Goal: Task Accomplishment & Management: Manage account settings

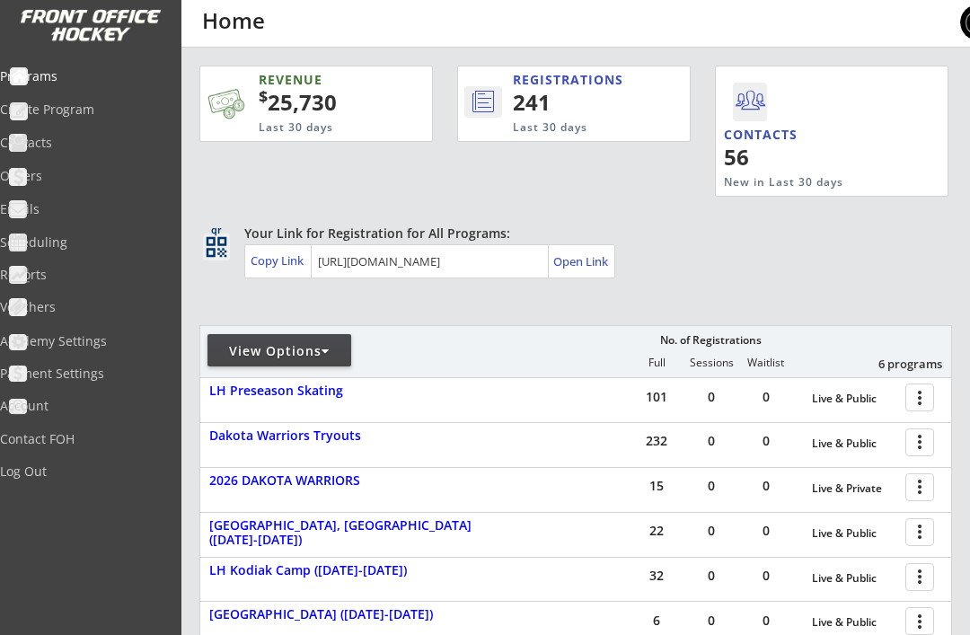
click at [63, 146] on div "Contacts" at bounding box center [85, 143] width 171 height 13
select select ""Players""
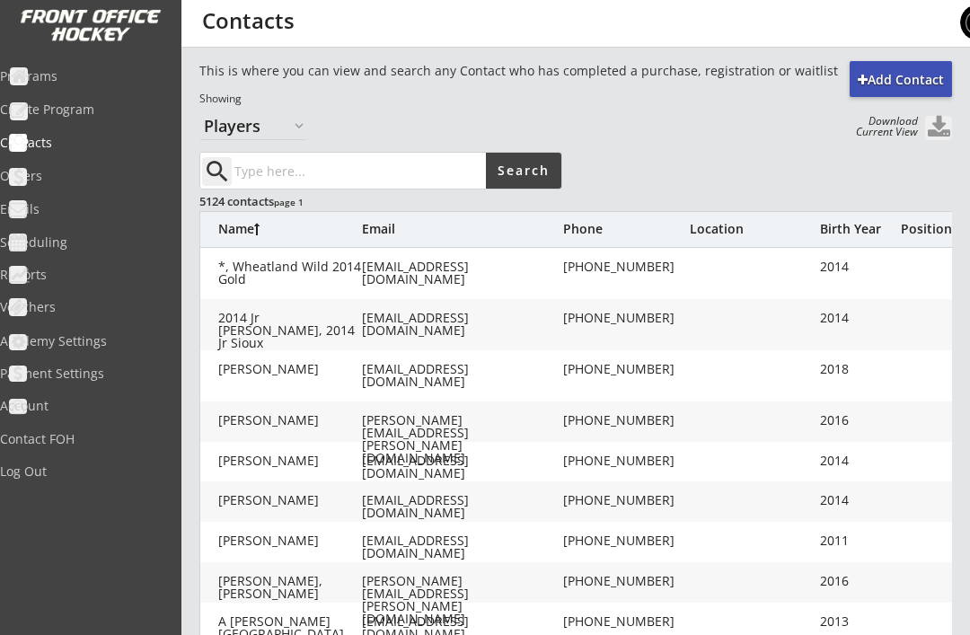
click at [842, 229] on div "Birth Year" at bounding box center [856, 229] width 72 height 13
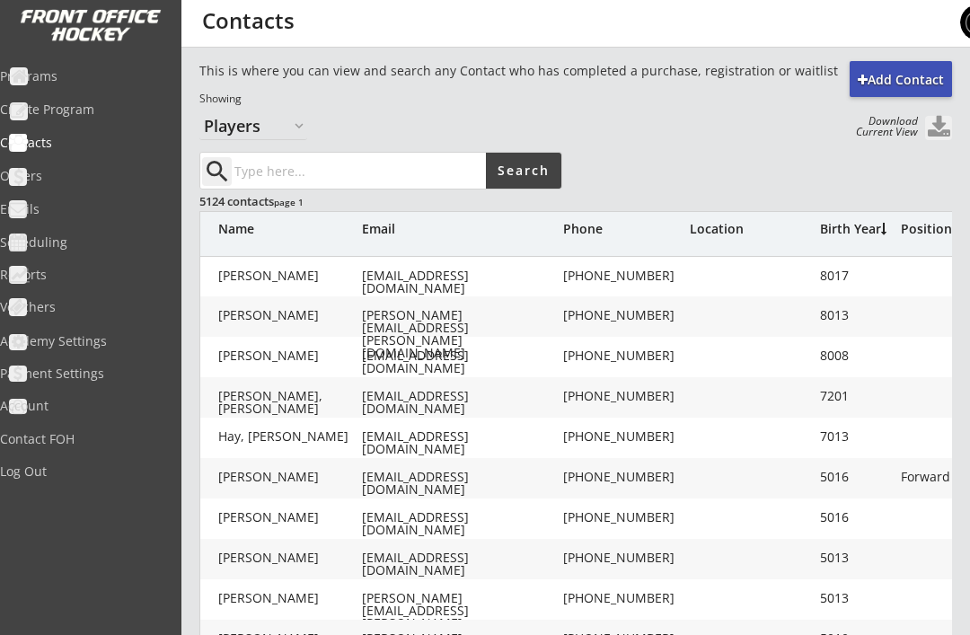
click at [893, 198] on div "search Search 5124 contacts page 1 Name Email Phone Location Birth Year Positio…" at bounding box center [629, 612] width 861 height 920
click at [846, 230] on div "Birth Year" at bounding box center [856, 229] width 72 height 13
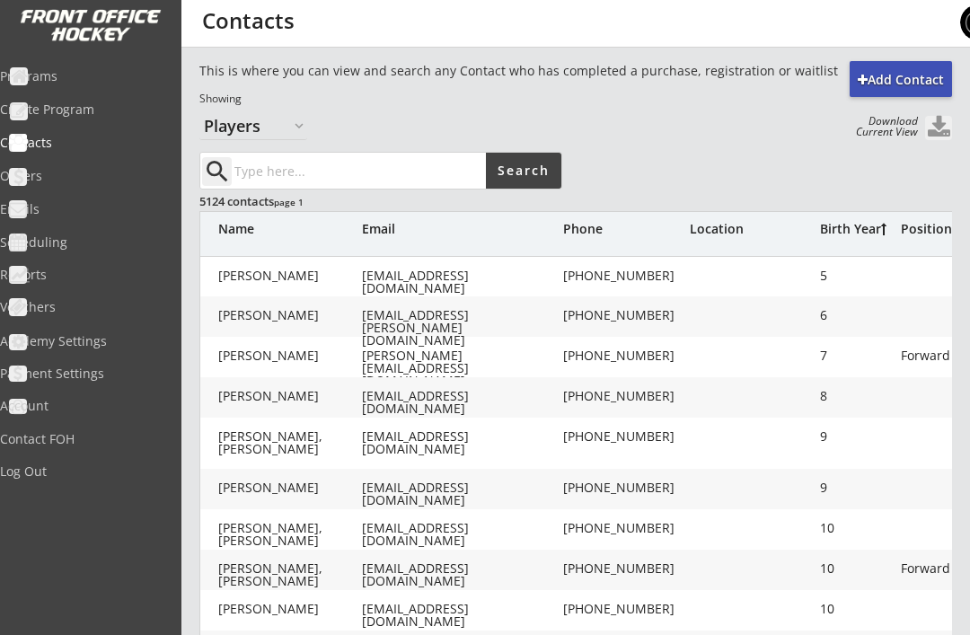
click at [845, 231] on div "Birth Year" at bounding box center [856, 229] width 72 height 13
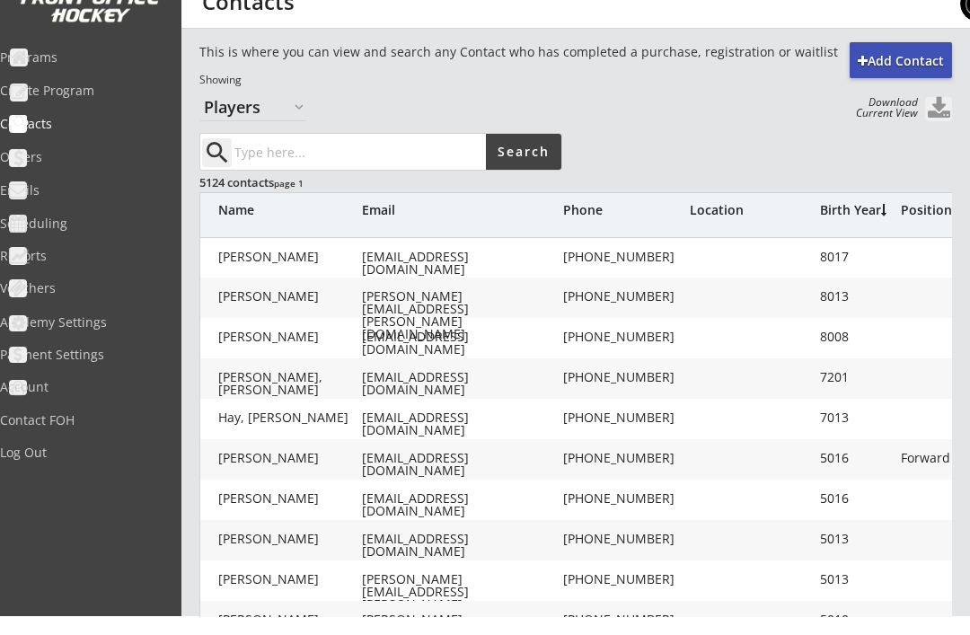
scroll to position [458, 0]
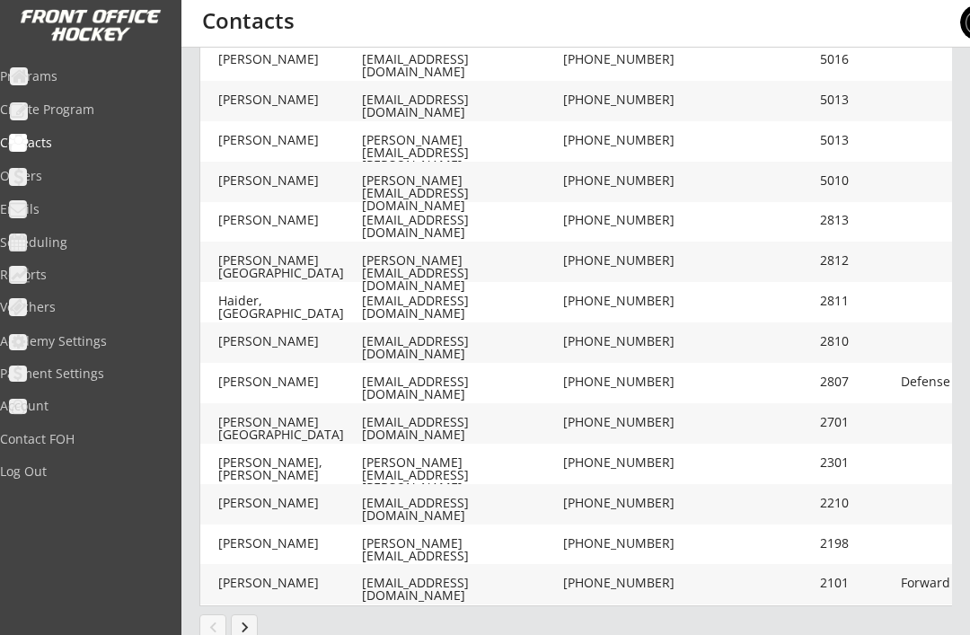
click at [245, 634] on button "keyboard_arrow_right" at bounding box center [244, 628] width 27 height 27
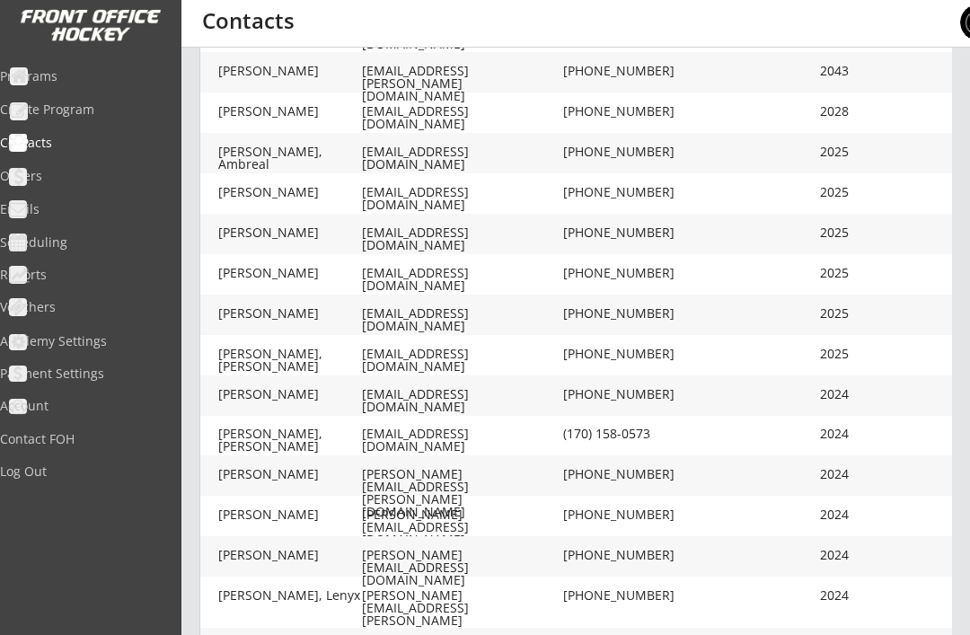
scroll to position [480, 0]
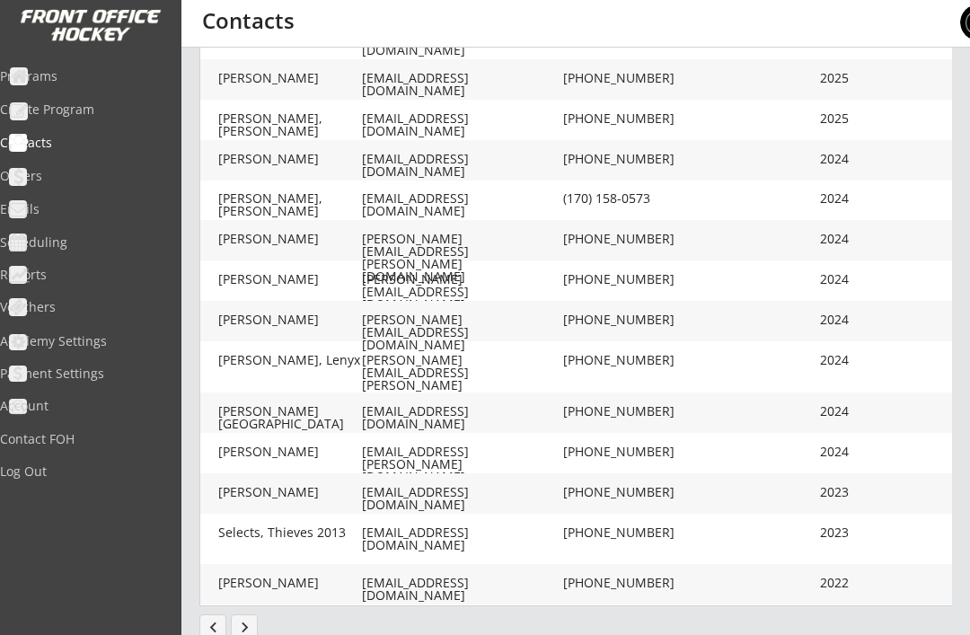
click at [251, 627] on button "keyboard_arrow_right" at bounding box center [244, 628] width 27 height 27
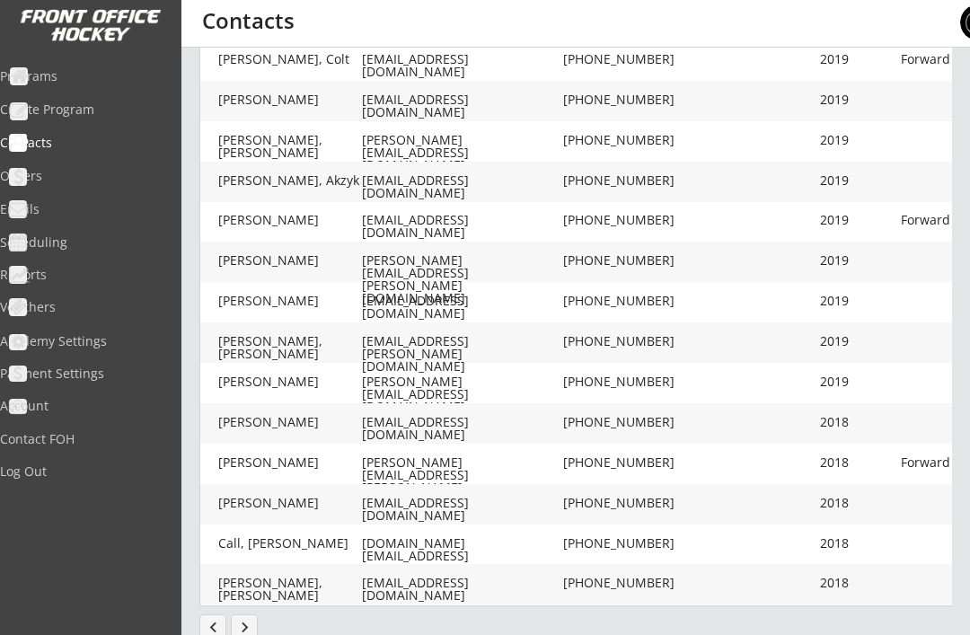
click at [251, 628] on button "keyboard_arrow_right" at bounding box center [244, 628] width 27 height 27
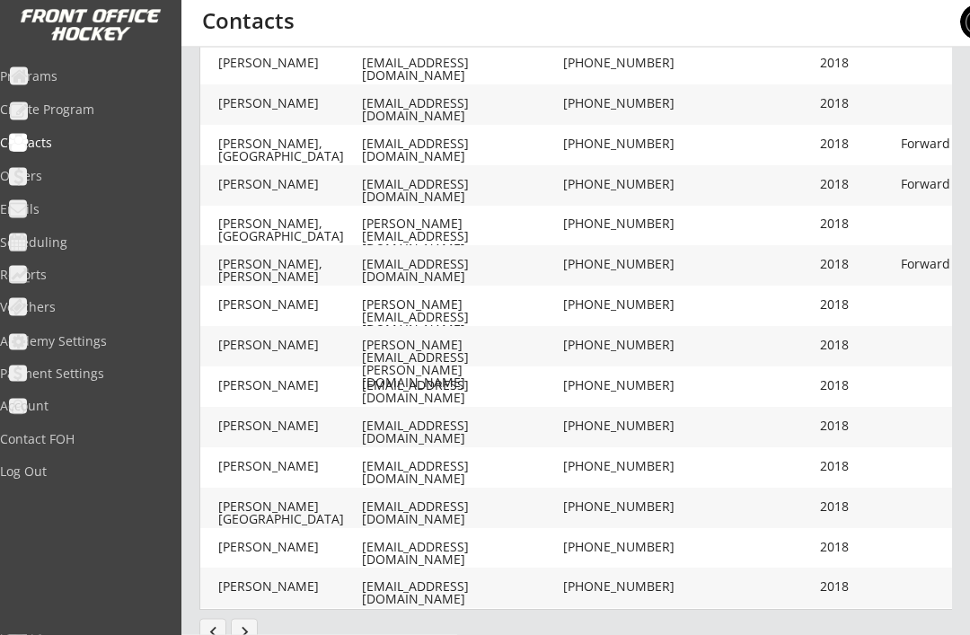
scroll to position [469, 0]
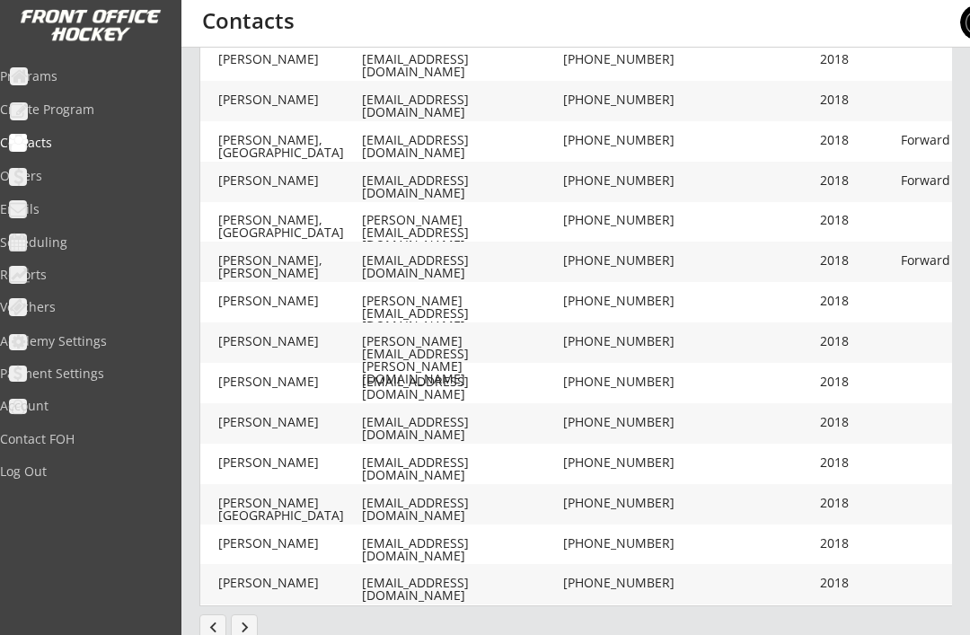
click at [249, 633] on button "keyboard_arrow_right" at bounding box center [244, 628] width 27 height 27
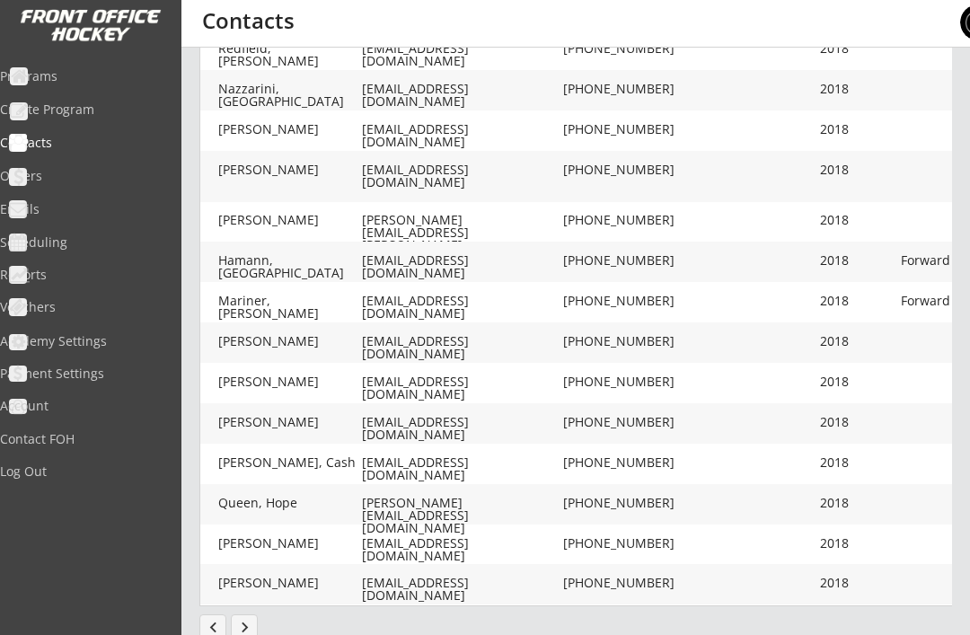
click at [253, 630] on button "keyboard_arrow_right" at bounding box center [244, 628] width 27 height 27
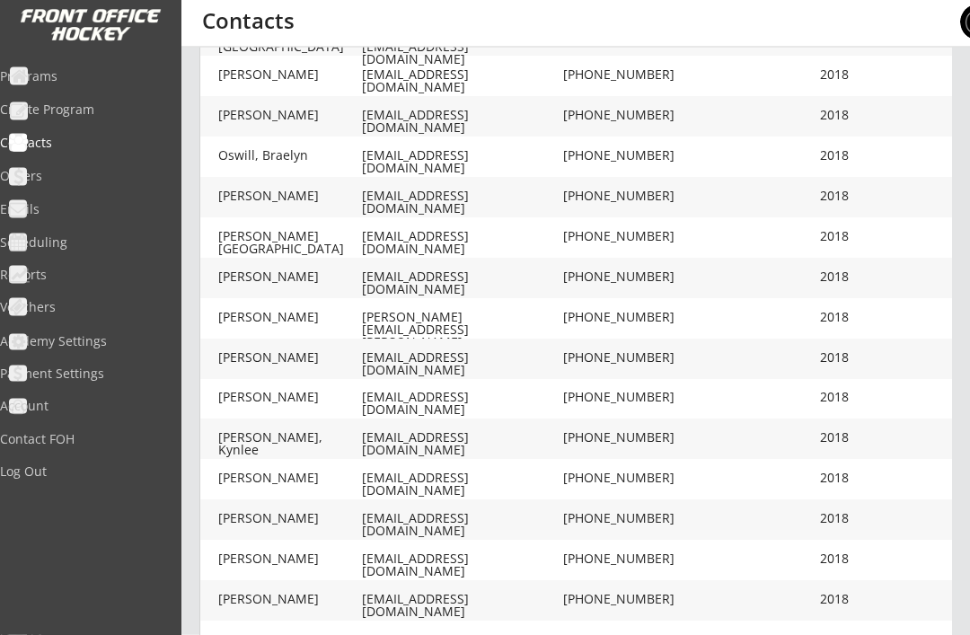
scroll to position [458, 0]
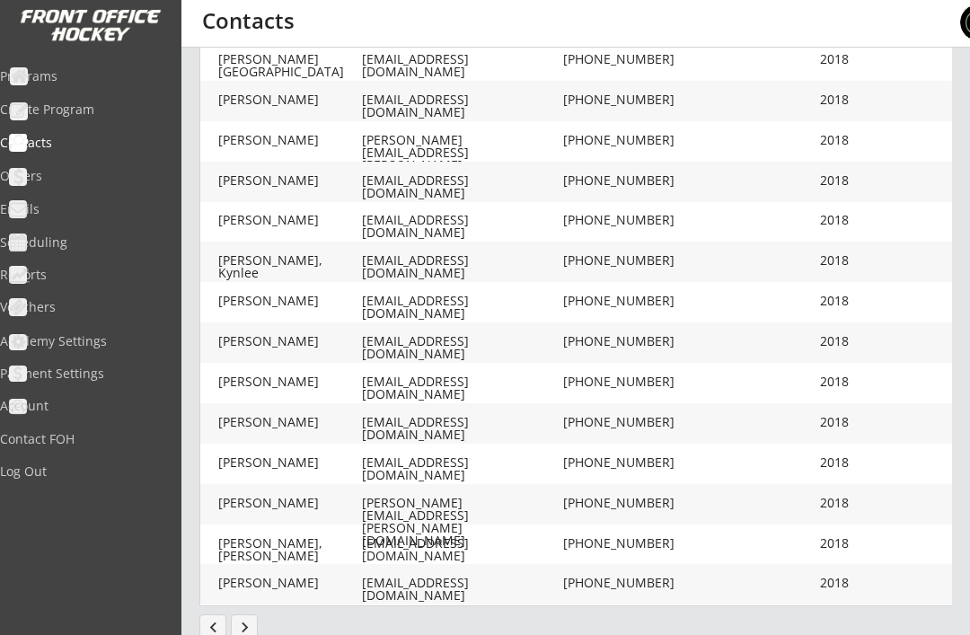
click at [254, 626] on button "keyboard_arrow_right" at bounding box center [244, 628] width 27 height 27
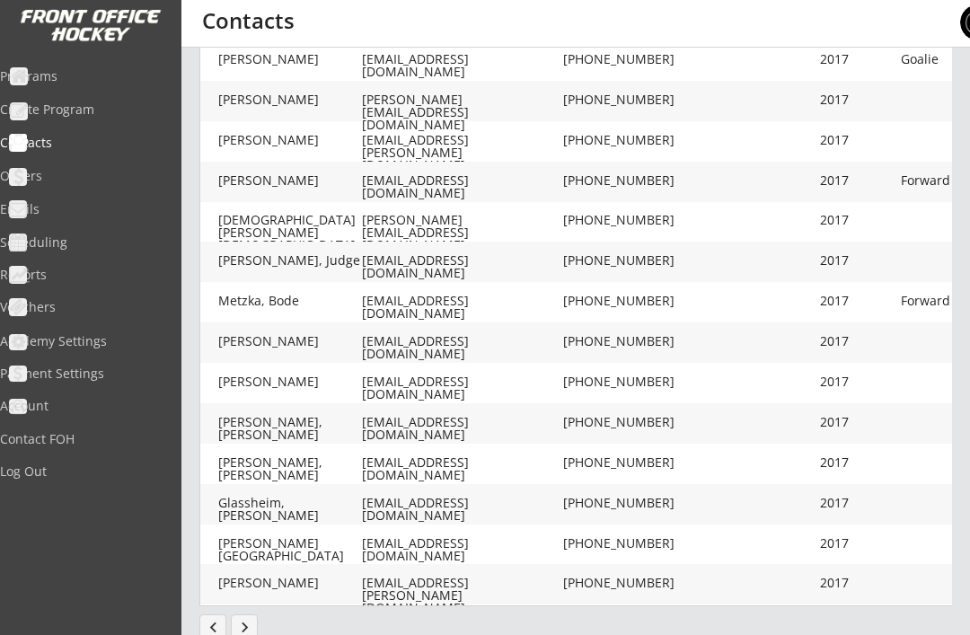
click at [248, 632] on button "keyboard_arrow_right" at bounding box center [244, 628] width 27 height 27
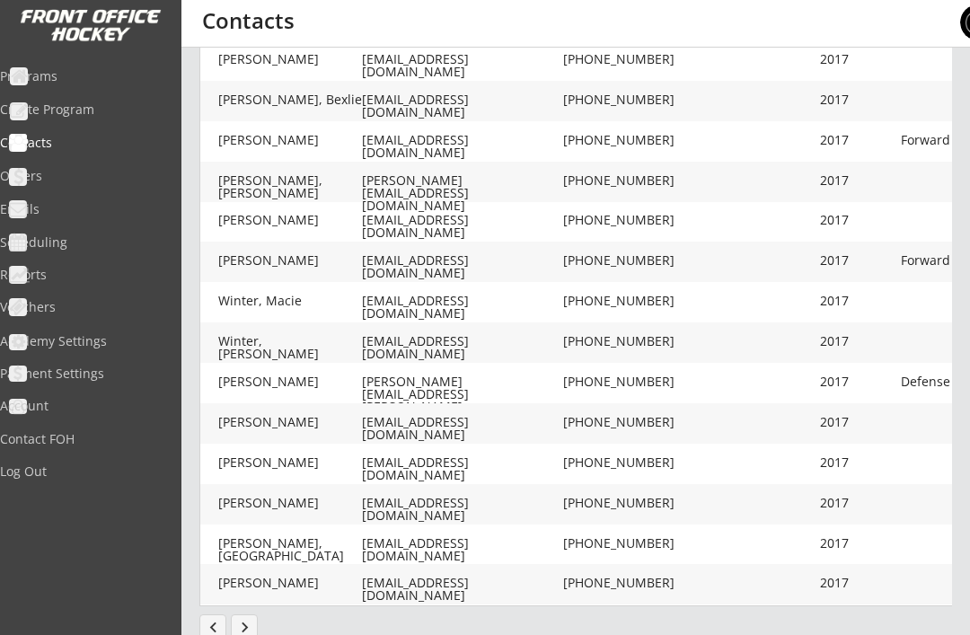
click at [247, 629] on button "keyboard_arrow_right" at bounding box center [244, 628] width 27 height 27
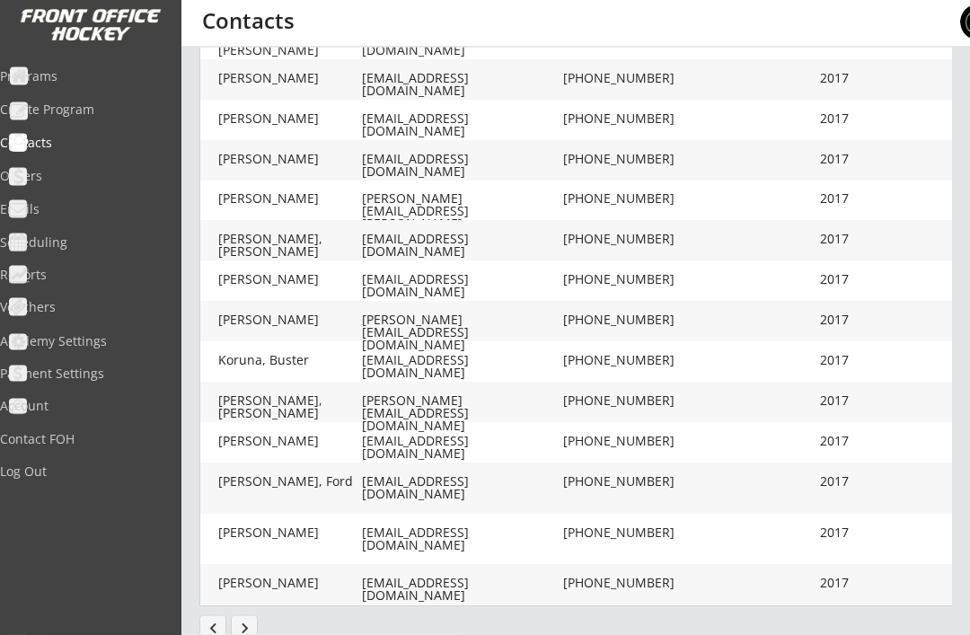
scroll to position [491, 0]
click at [241, 628] on button "keyboard_arrow_right" at bounding box center [244, 628] width 27 height 27
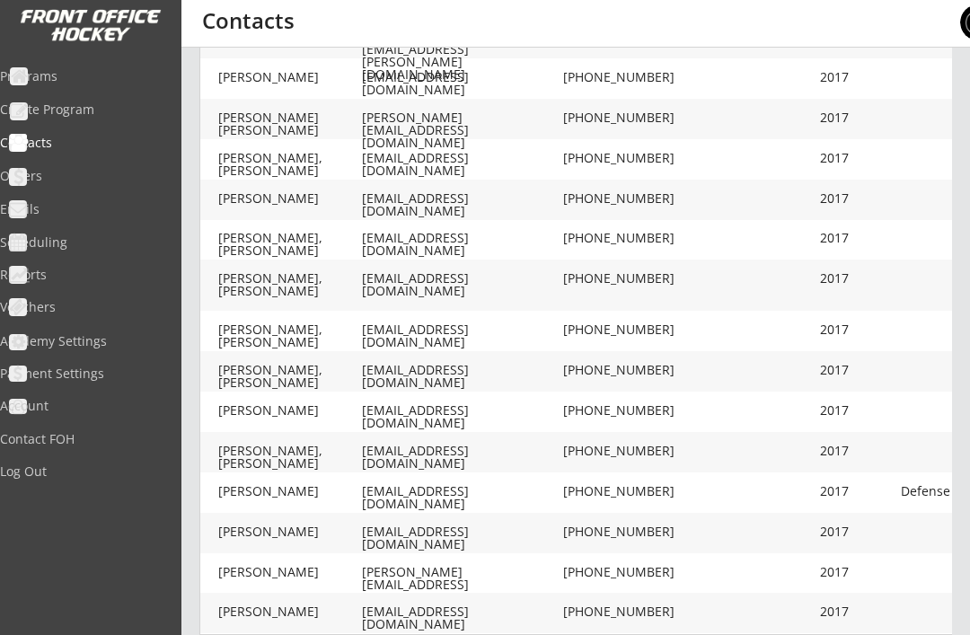
scroll to position [469, 0]
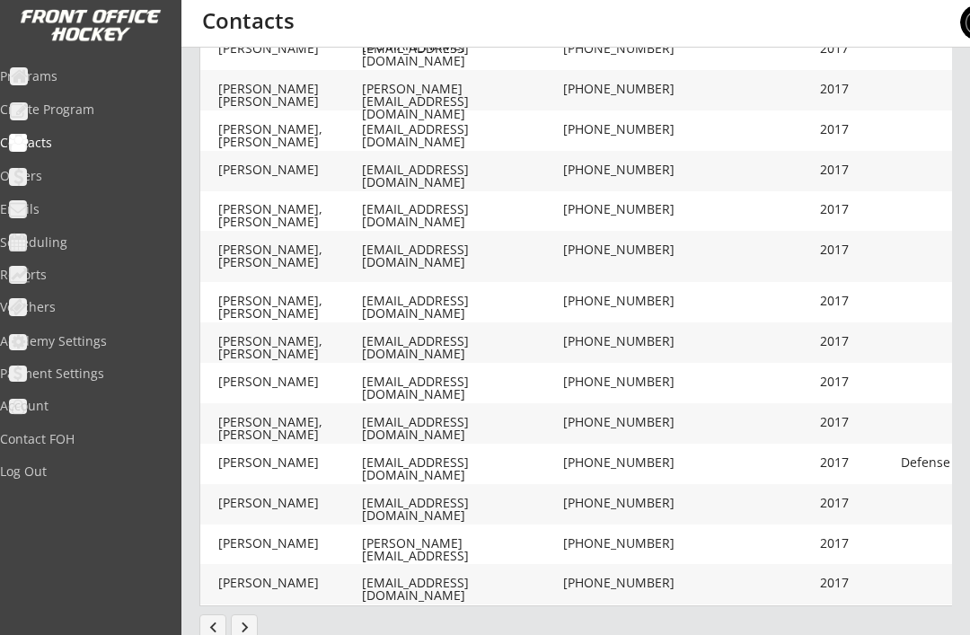
click at [245, 631] on button "keyboard_arrow_right" at bounding box center [244, 628] width 27 height 27
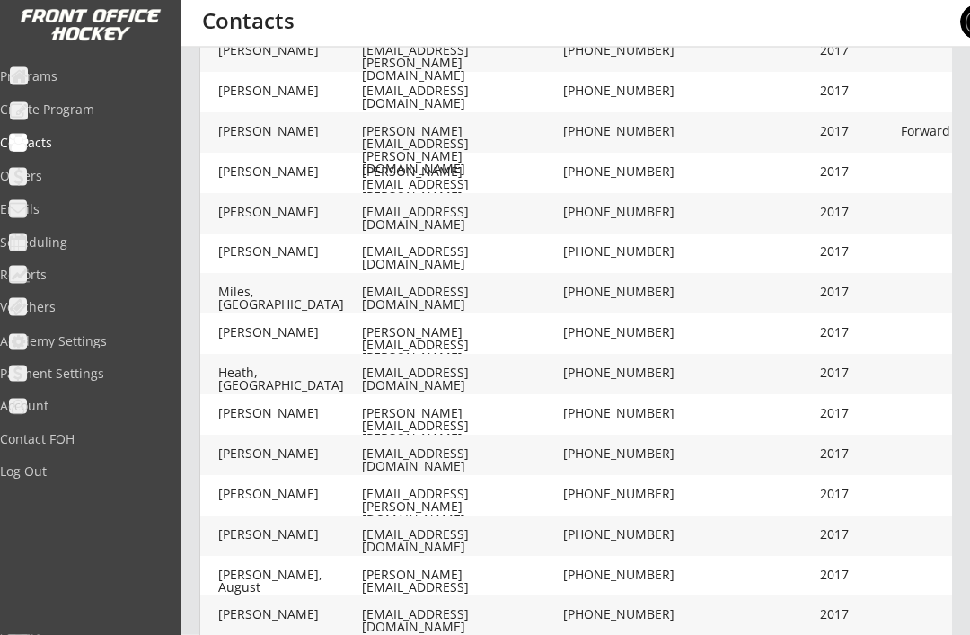
scroll to position [458, 0]
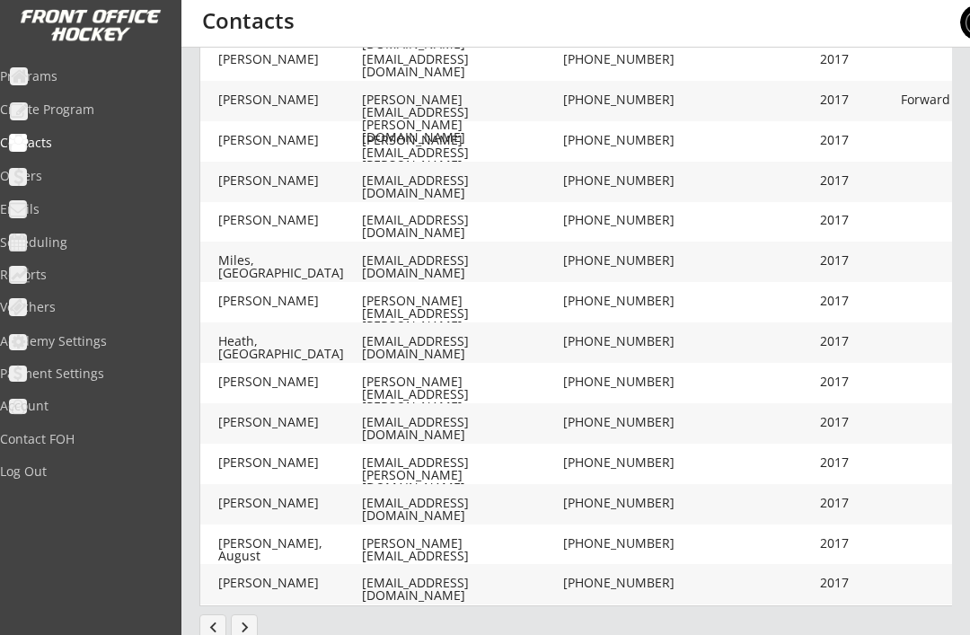
click at [250, 628] on button "keyboard_arrow_right" at bounding box center [244, 628] width 27 height 27
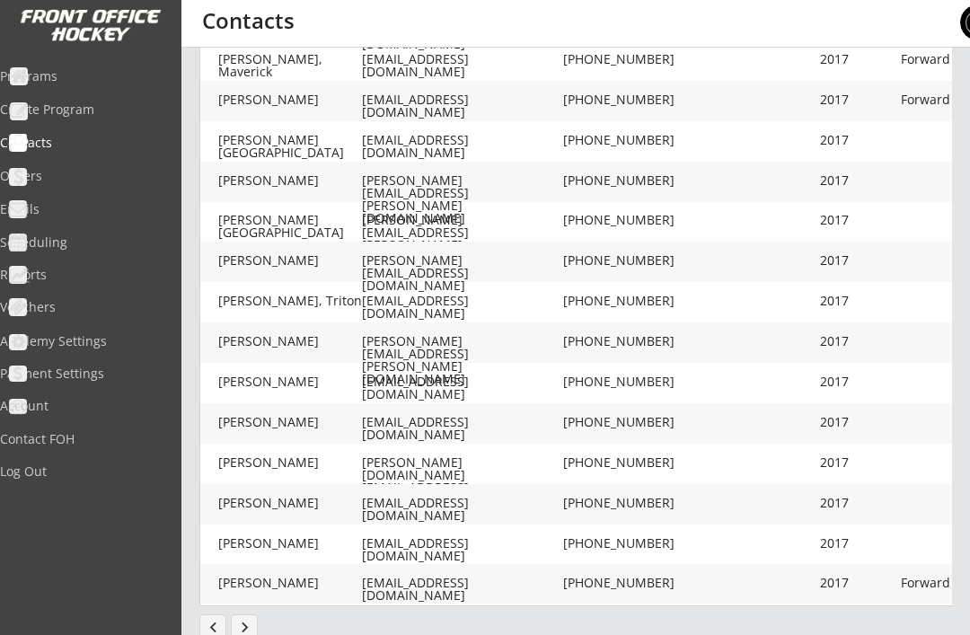
click at [251, 630] on button "keyboard_arrow_right" at bounding box center [244, 628] width 27 height 27
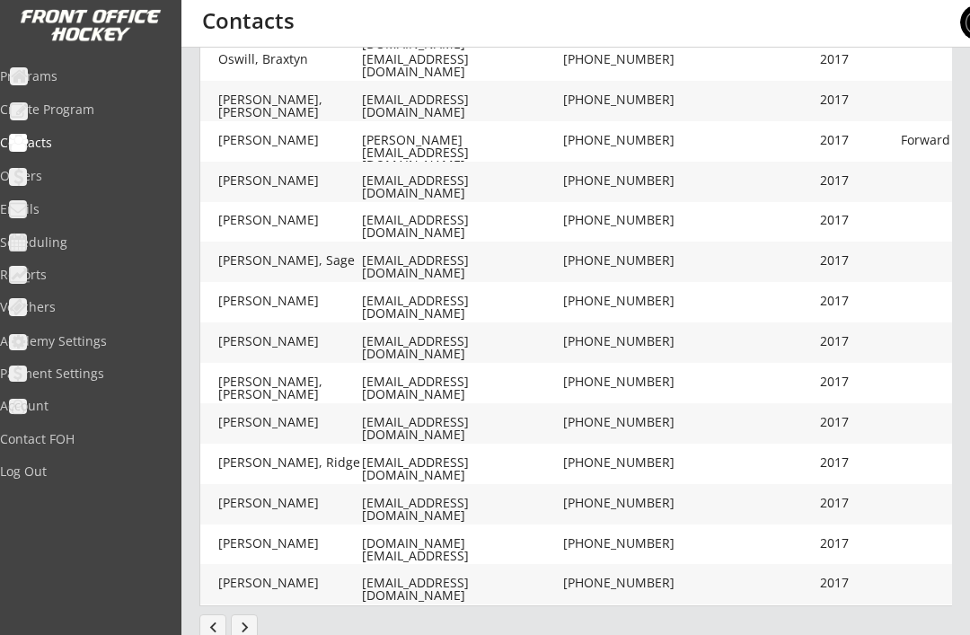
click at [248, 632] on button "keyboard_arrow_right" at bounding box center [244, 628] width 27 height 27
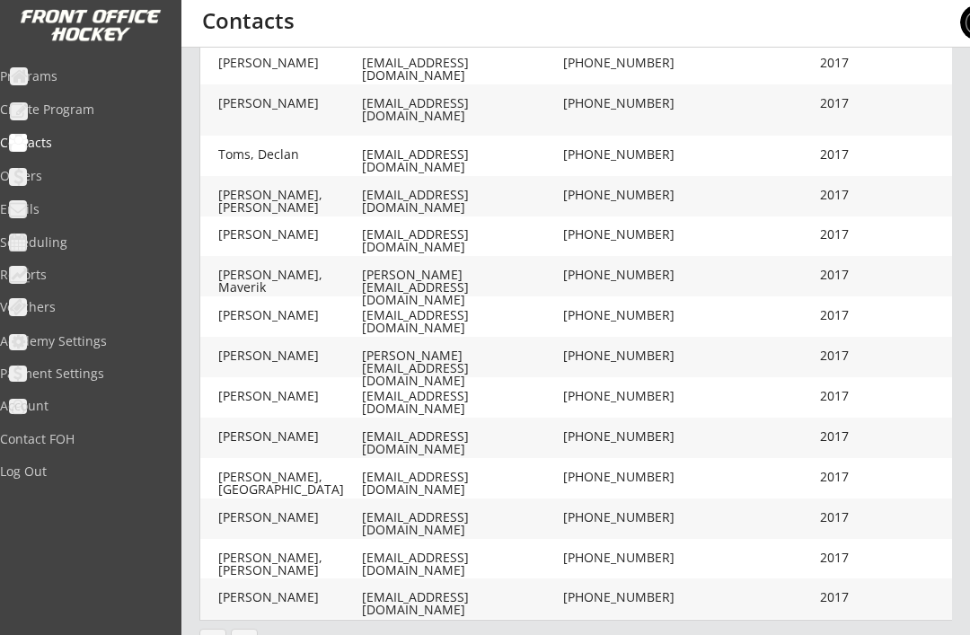
scroll to position [469, 0]
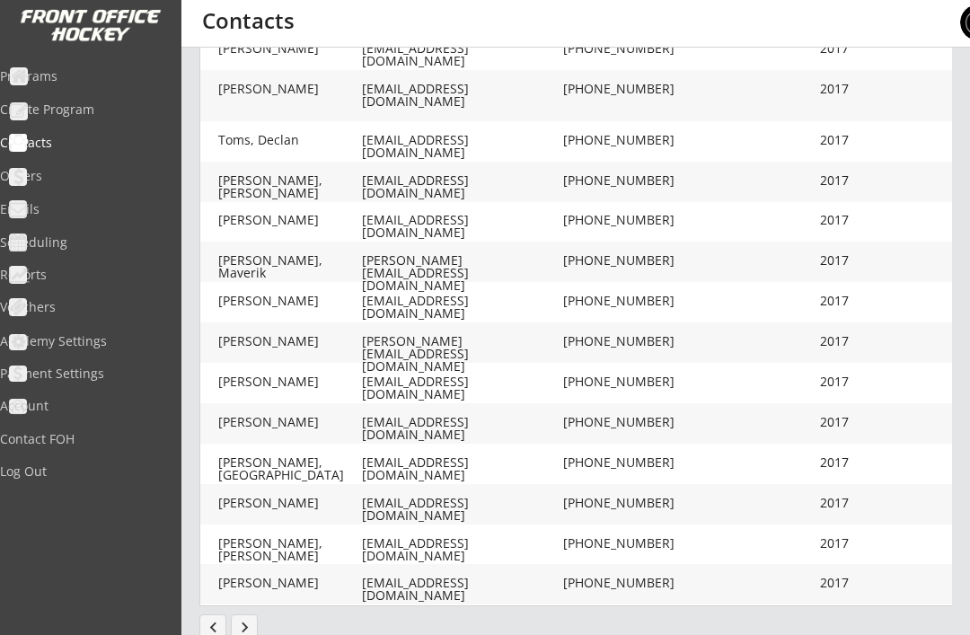
click at [248, 629] on button "keyboard_arrow_right" at bounding box center [244, 628] width 27 height 27
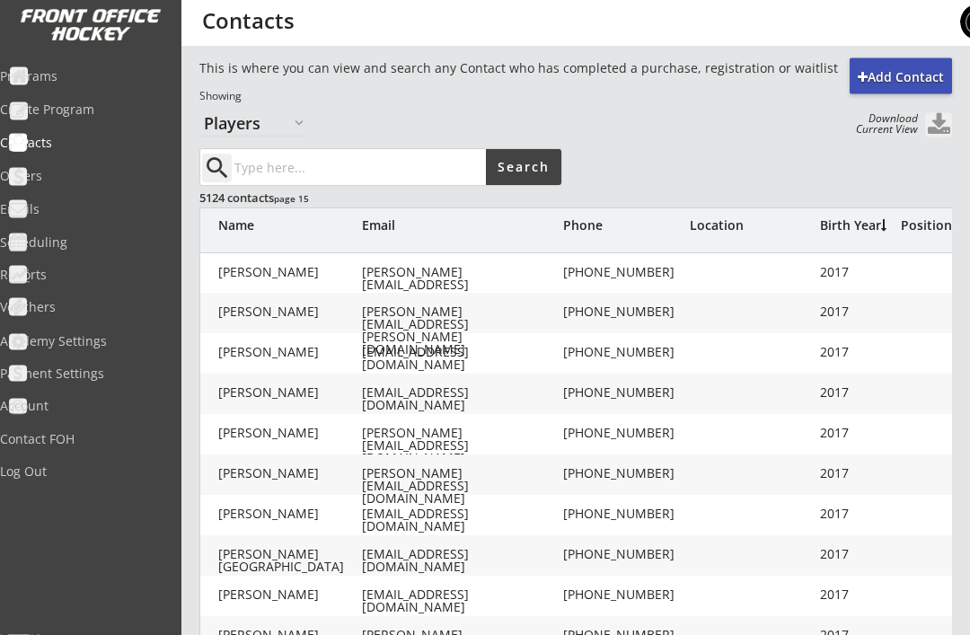
scroll to position [0, 0]
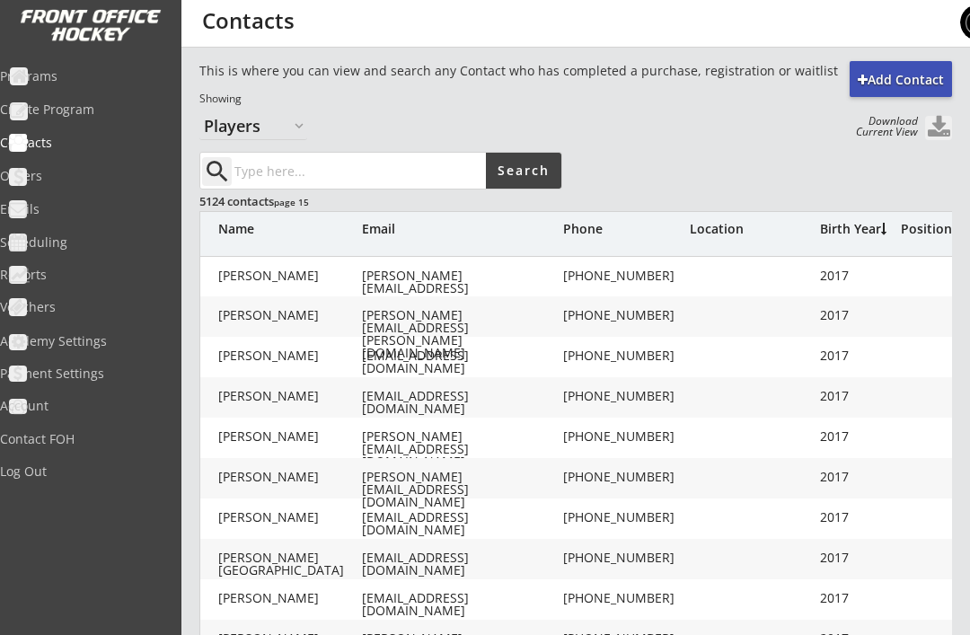
click at [94, 79] on div "Programs" at bounding box center [85, 76] width 171 height 13
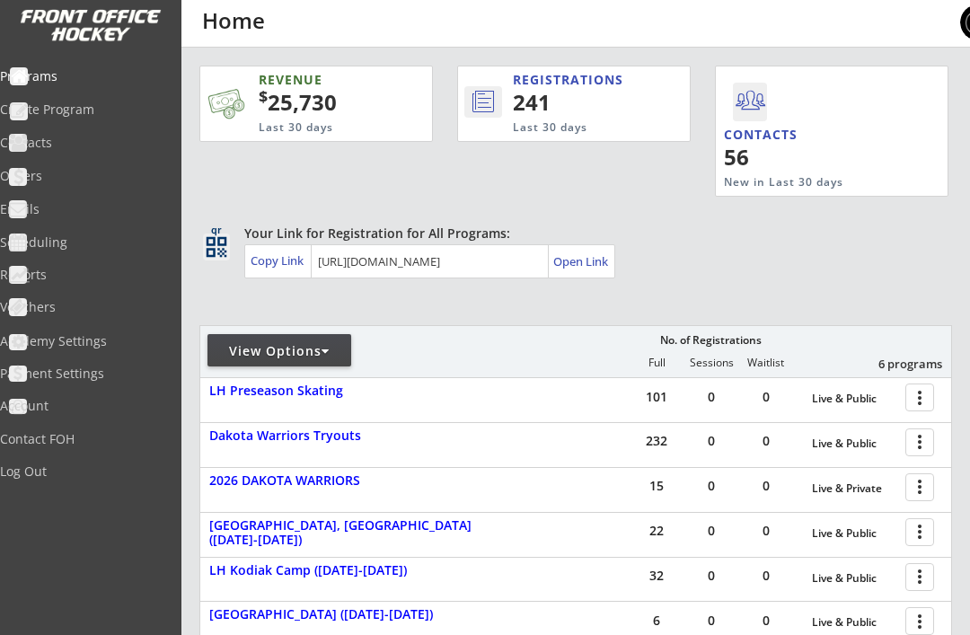
click at [79, 75] on div "Programs" at bounding box center [85, 76] width 171 height 13
click at [334, 349] on div "View Options" at bounding box center [280, 351] width 144 height 18
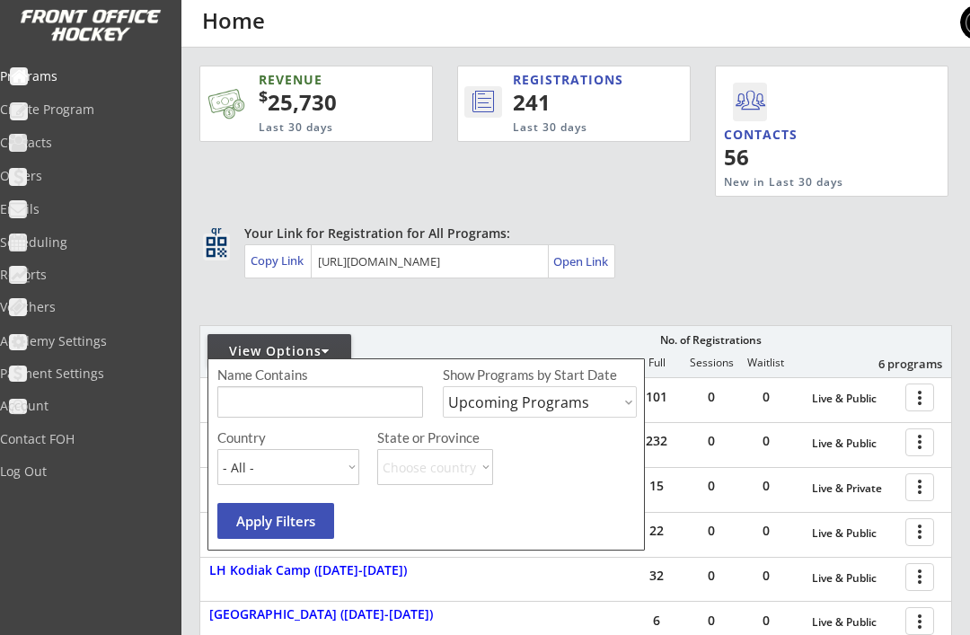
click at [571, 410] on select "Upcoming Programs Past Programs Specific Date Range" at bounding box center [540, 401] width 194 height 31
select select ""Past Programs""
click at [292, 520] on button "Apply Filters" at bounding box center [275, 521] width 117 height 36
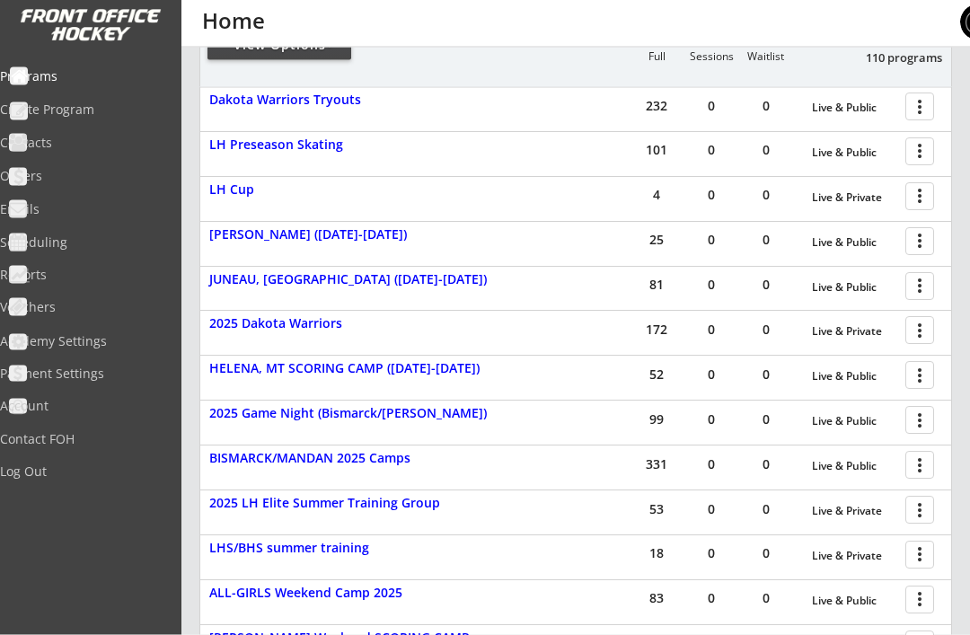
scroll to position [307, 0]
click at [920, 456] on div at bounding box center [923, 463] width 31 height 31
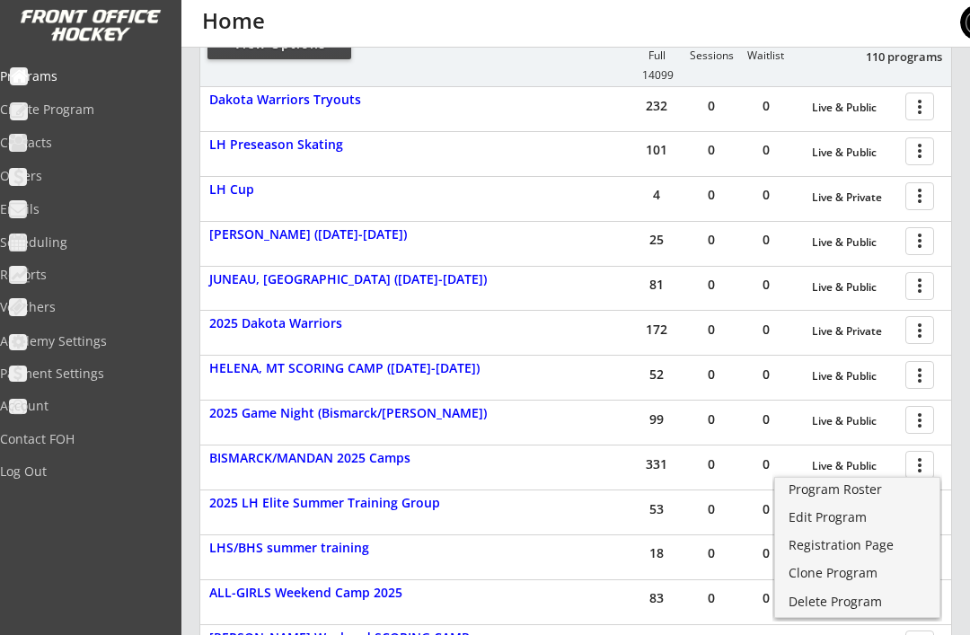
click at [828, 495] on div "Program Roster" at bounding box center [857, 489] width 137 height 13
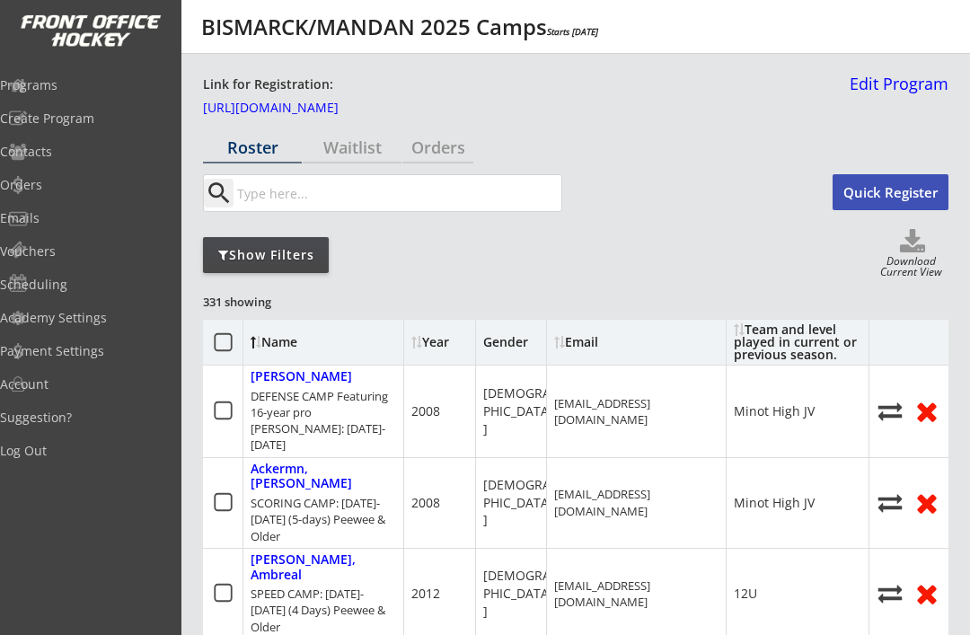
click at [436, 341] on div "Year" at bounding box center [440, 342] width 56 height 13
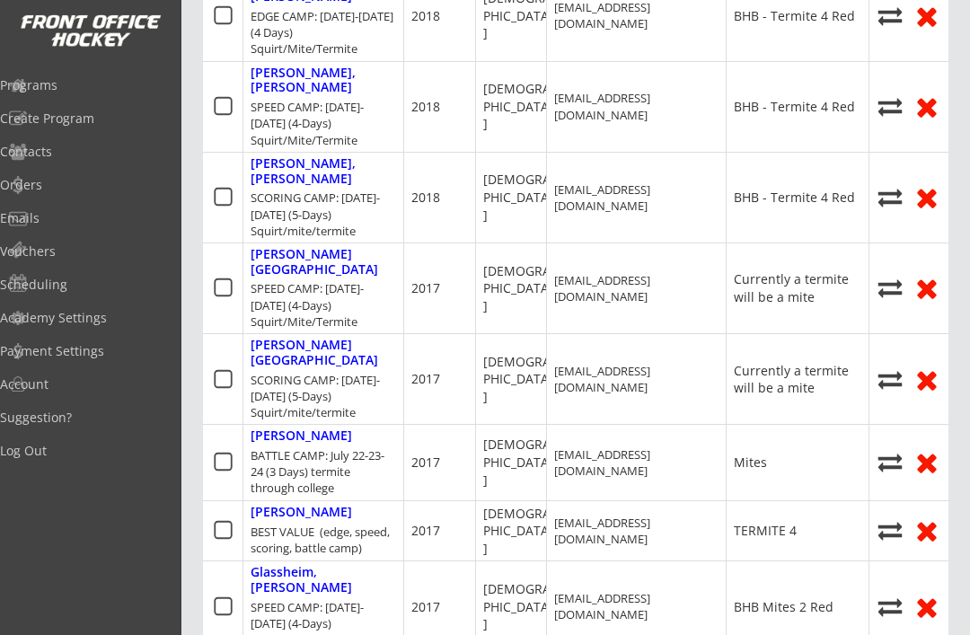
scroll to position [713, 0]
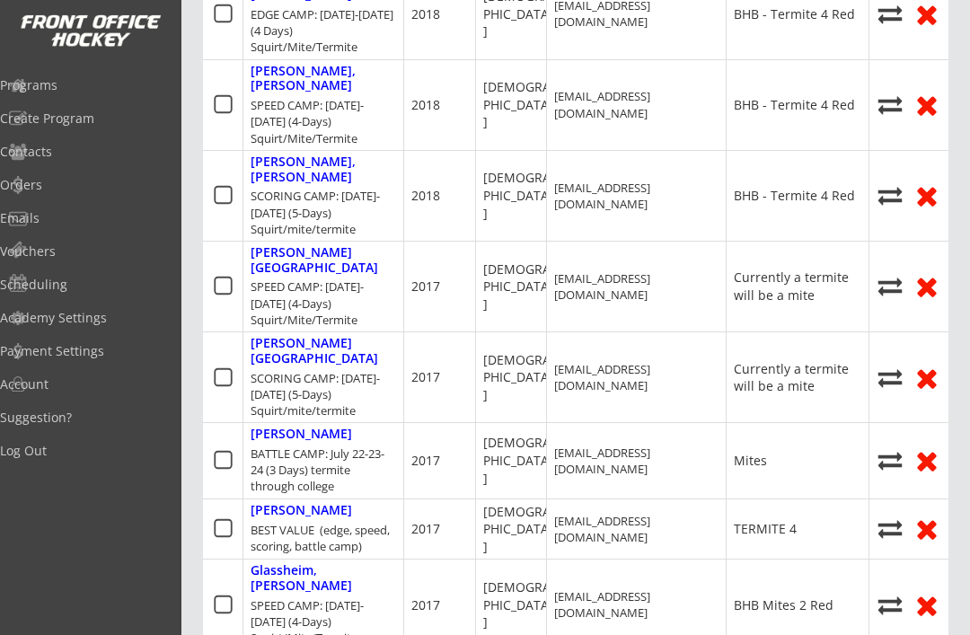
click at [322, 427] on div "[PERSON_NAME]" at bounding box center [302, 434] width 102 height 15
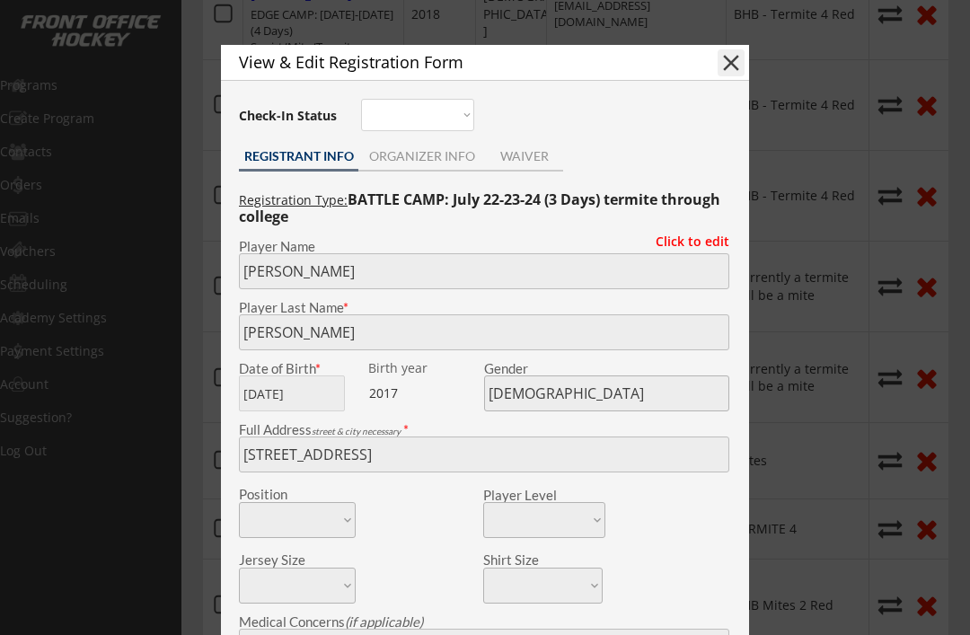
type input "Mites"
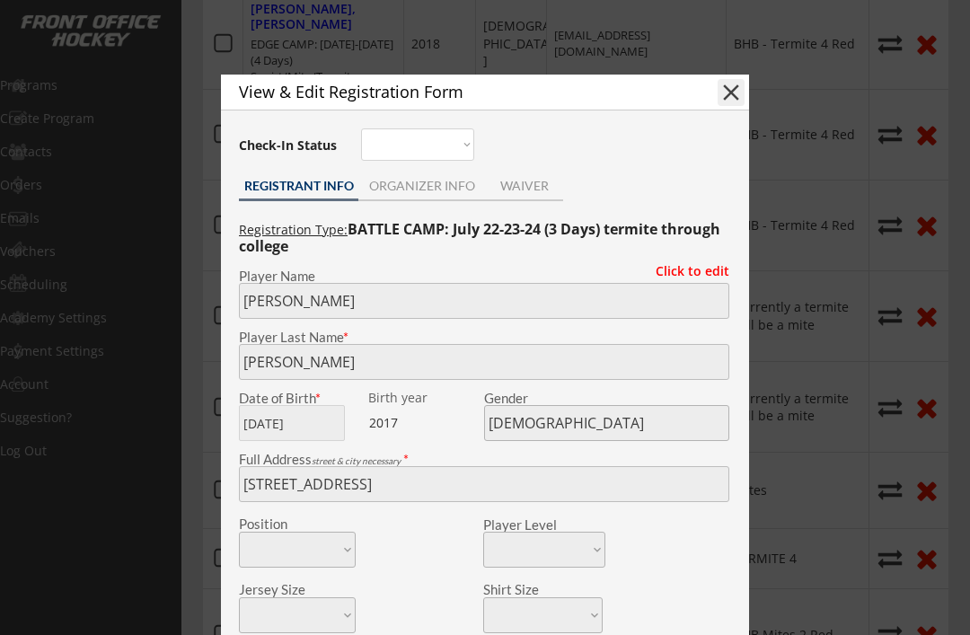
scroll to position [865, 0]
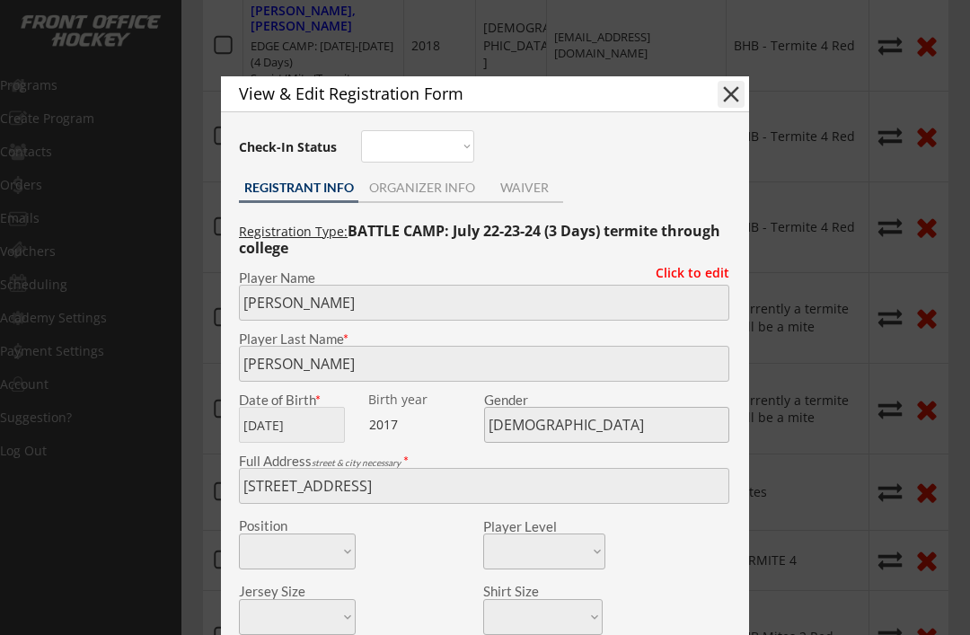
click at [740, 93] on button "close" at bounding box center [731, 94] width 27 height 27
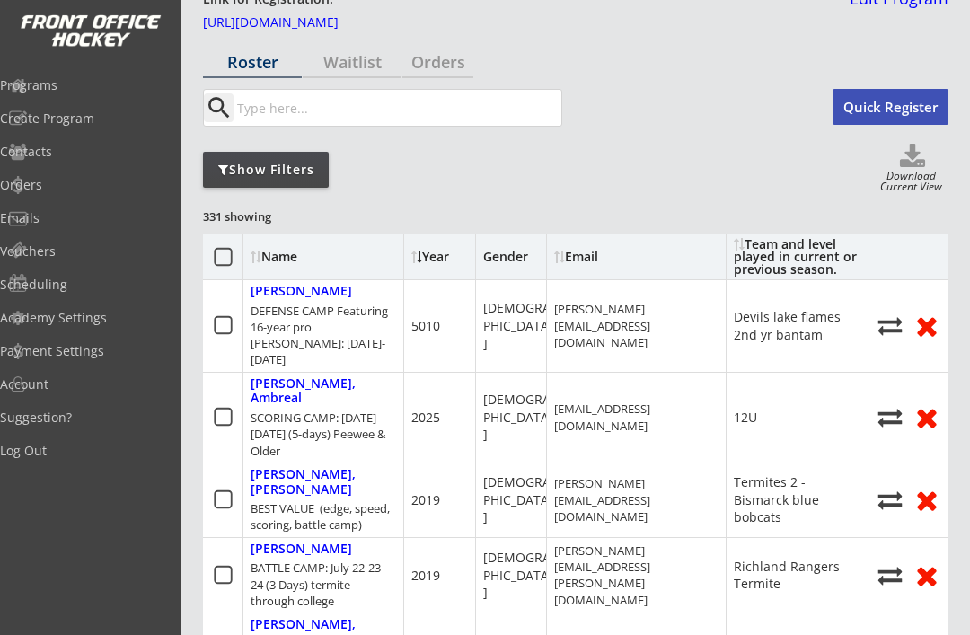
scroll to position [0, 0]
click at [60, 98] on div "Programs" at bounding box center [85, 84] width 171 height 31
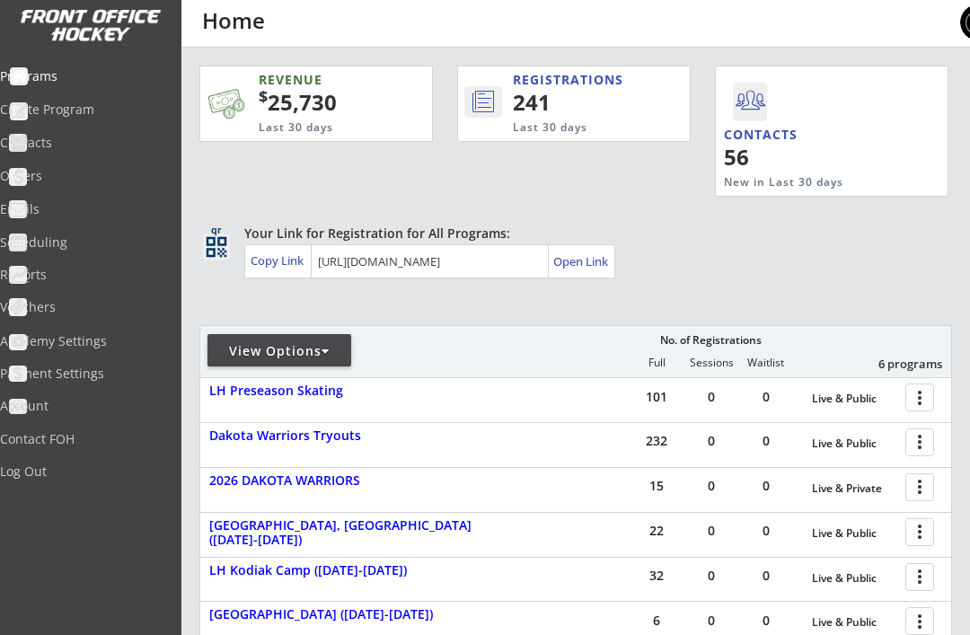
click at [62, 80] on div "Programs" at bounding box center [85, 76] width 171 height 13
